Goal: Task Accomplishment & Management: Complete application form

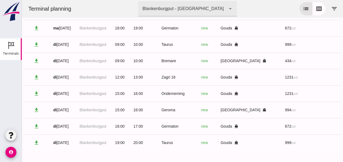
scroll to position [0, 144]
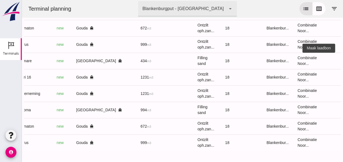
click at [342, 58] on icon "receipt_long" at bounding box center [346, 60] width 5 height 5
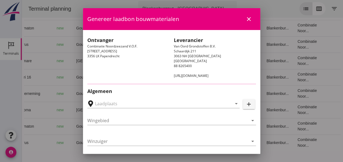
type input "[PERSON_NAME], [GEOGRAPHIC_DATA]"
type input "Bremare"
type input "[PERSON_NAME]"
type input "Ophoogzand (6120)"
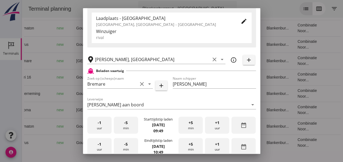
scroll to position [109, 0]
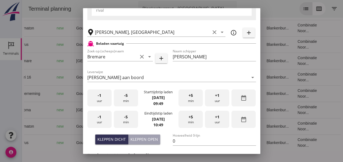
click at [125, 99] on div "-5 min" at bounding box center [126, 97] width 24 height 17
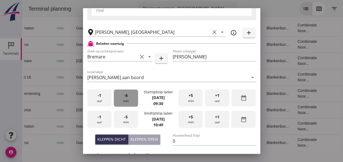
click at [125, 99] on div "-5 min" at bounding box center [126, 97] width 24 height 17
click at [103, 118] on div "-1 uur" at bounding box center [99, 119] width 24 height 17
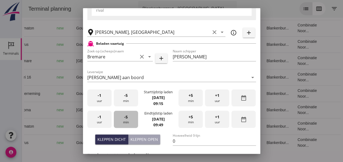
click at [127, 117] on div "-5 min" at bounding box center [126, 119] width 24 height 17
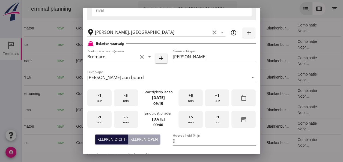
click at [121, 138] on div "Kleppen dicht" at bounding box center [111, 139] width 28 height 6
click at [178, 141] on input "0" at bounding box center [214, 141] width 83 height 9
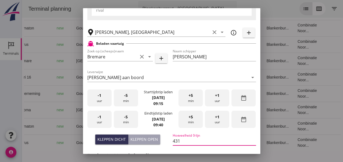
scroll to position [164, 0]
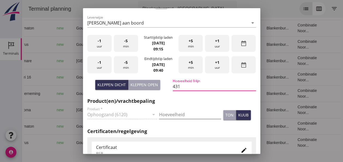
type input "431"
click at [161, 115] on input "Hoeveelheid" at bounding box center [190, 114] width 62 height 9
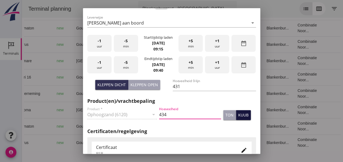
type input "434"
click at [239, 115] on div "kuub" at bounding box center [243, 115] width 10 height 6
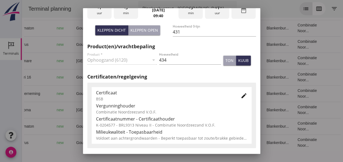
click at [240, 93] on icon "edit" at bounding box center [243, 95] width 7 height 7
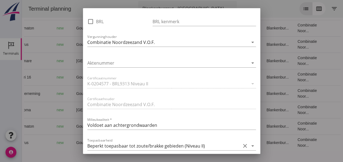
scroll to position [382, 0]
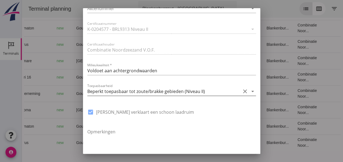
click at [249, 92] on icon "arrow_drop_down" at bounding box center [252, 91] width 7 height 7
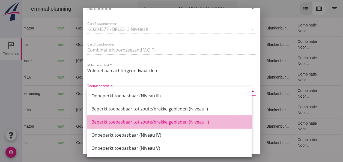
click at [202, 121] on div "Beperkt toepasbaar tot zoute/brakke gebieden (Niveau II)" at bounding box center [169, 122] width 156 height 7
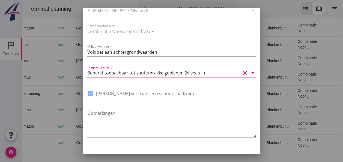
scroll to position [413, 0]
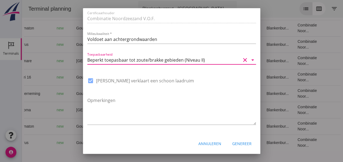
click at [240, 145] on div "Genereer" at bounding box center [241, 144] width 19 height 6
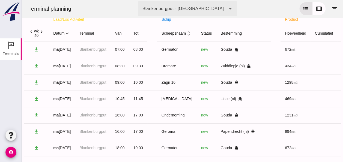
scroll to position [0, 0]
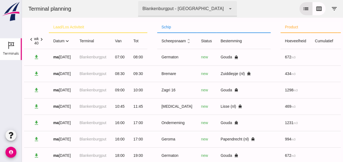
click at [67, 41] on icon "expand_more" at bounding box center [67, 41] width 6 height 6
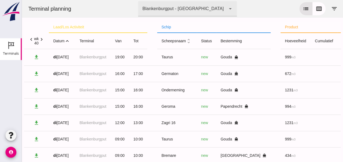
click at [67, 41] on icon "expand_less" at bounding box center [67, 41] width 6 height 6
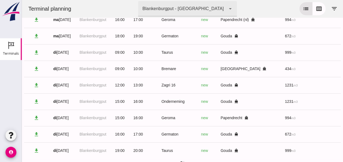
scroll to position [131, 0]
